Goal: Find specific page/section: Find specific page/section

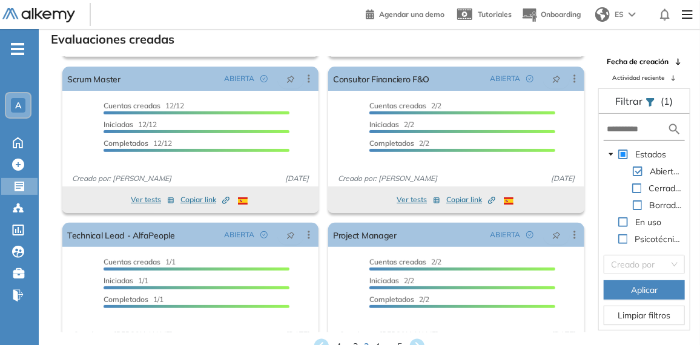
scroll to position [192, 0]
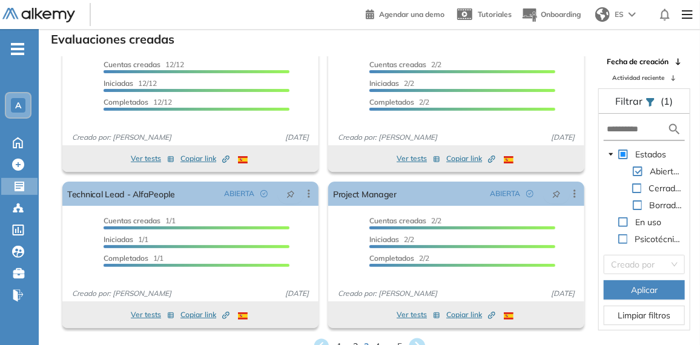
click at [417, 342] on icon at bounding box center [418, 347] width 20 height 20
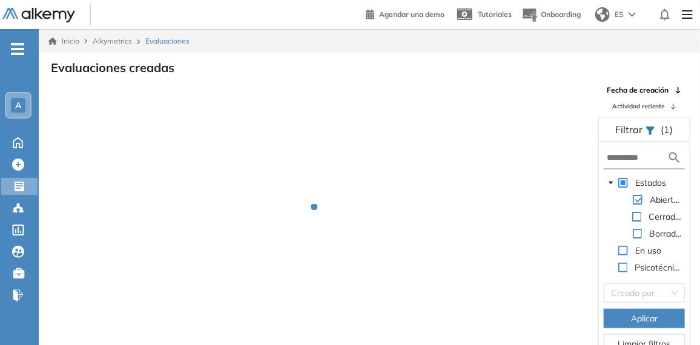
scroll to position [28, 0]
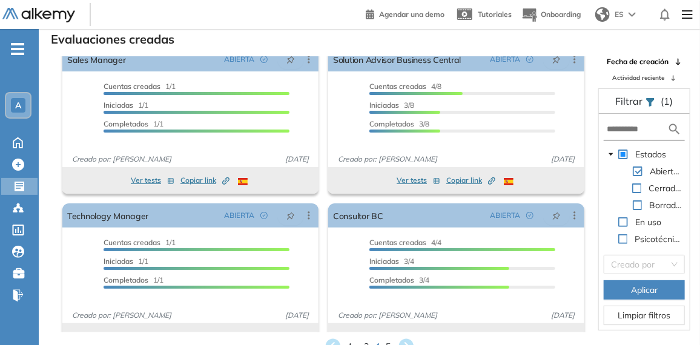
click at [592, 166] on div "Fecha de creación Actividad reciente Filtrar (1) Estados Abiertas Cerradas Borr…" at bounding box center [644, 194] width 110 height 276
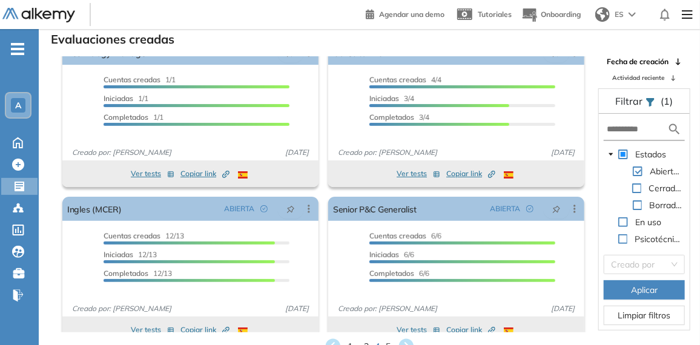
scroll to position [192, 0]
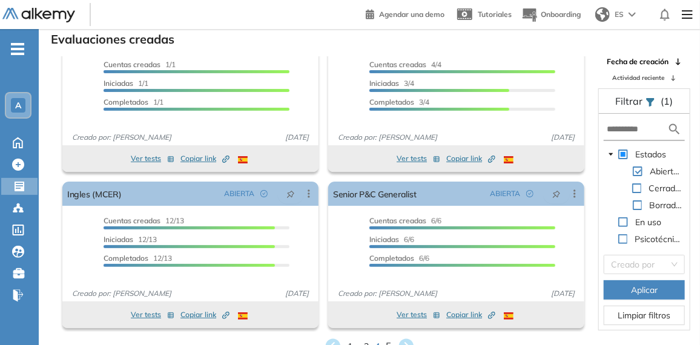
click at [389, 343] on span "5" at bounding box center [388, 346] width 5 height 14
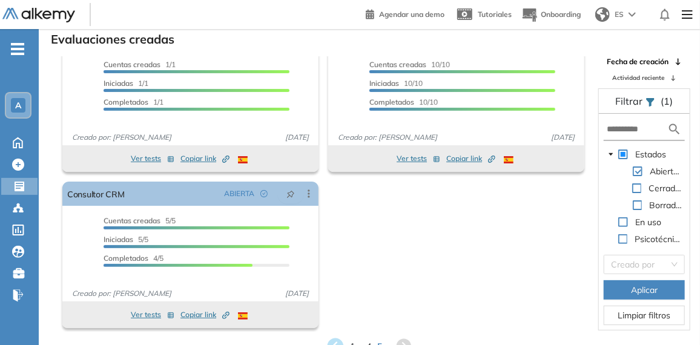
click at [336, 342] on icon at bounding box center [335, 347] width 20 height 20
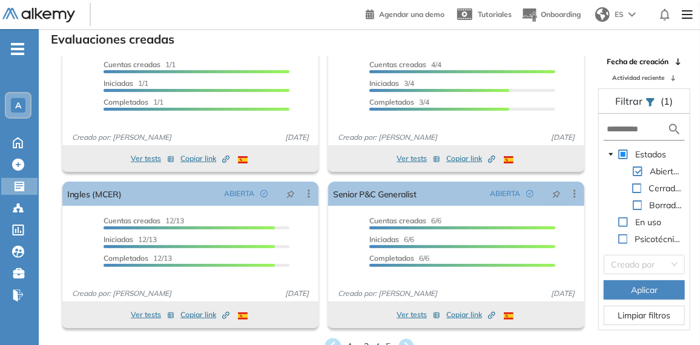
click at [332, 342] on icon at bounding box center [333, 347] width 16 height 16
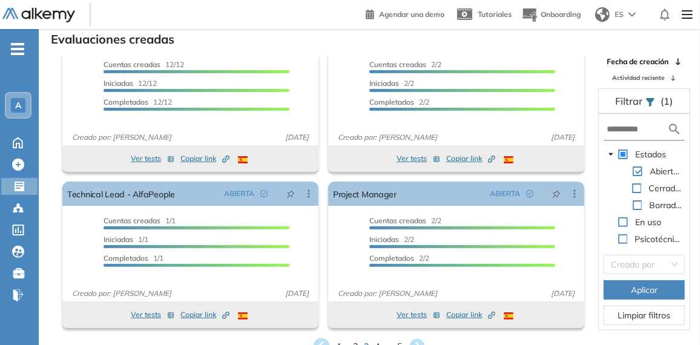
click at [320, 341] on icon at bounding box center [322, 347] width 16 height 16
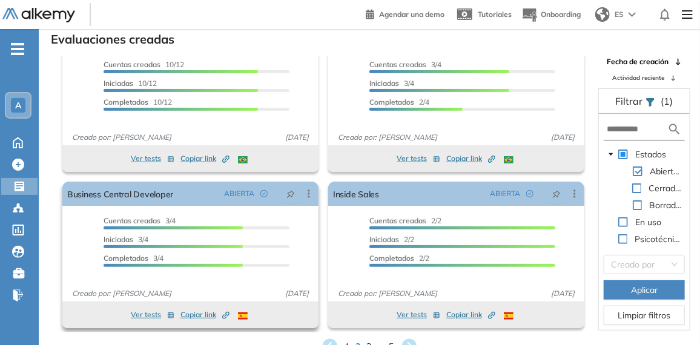
click at [142, 316] on button "Ver tests" at bounding box center [153, 315] width 44 height 15
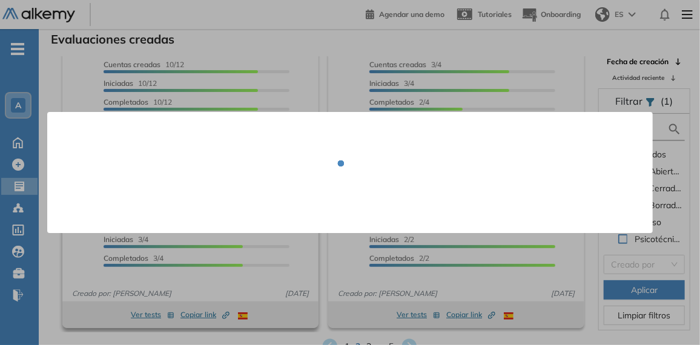
click at [137, 195] on div at bounding box center [350, 172] width 577 height 85
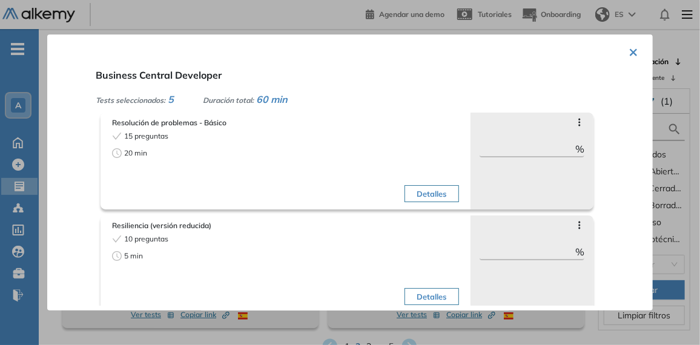
click at [629, 57] on button "×" at bounding box center [634, 51] width 10 height 24
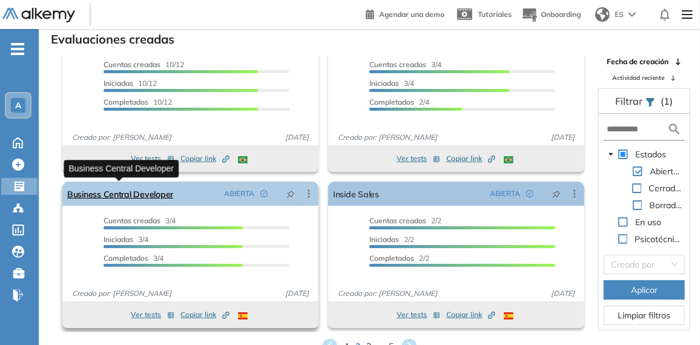
click at [142, 189] on link "Business Central Developer" at bounding box center [120, 194] width 106 height 24
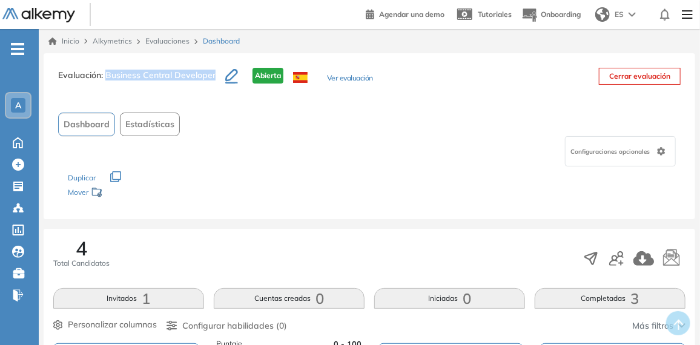
drag, startPoint x: 107, startPoint y: 73, endPoint x: 213, endPoint y: 78, distance: 105.5
click at [213, 78] on span ": Business Central Developer" at bounding box center [158, 75] width 114 height 11
copy span "Business Central Developer"
click at [213, 78] on span ": Business Central Developer" at bounding box center [158, 75] width 114 height 11
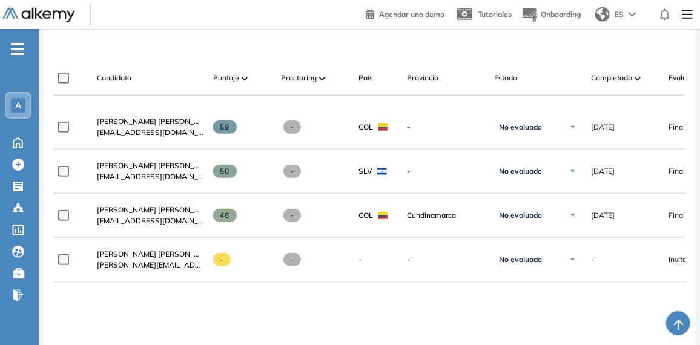
scroll to position [345, 0]
